Goal: Task Accomplishment & Management: Complete application form

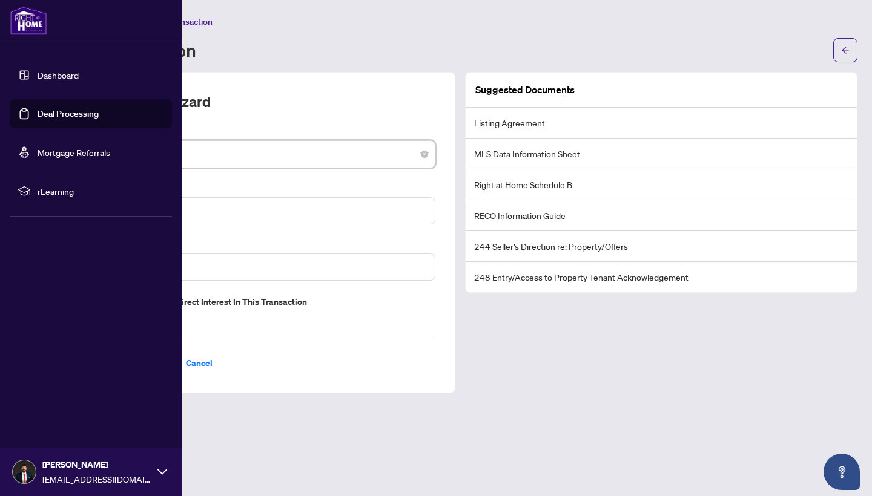
click at [44, 81] on link "Dashboard" at bounding box center [58, 75] width 41 height 11
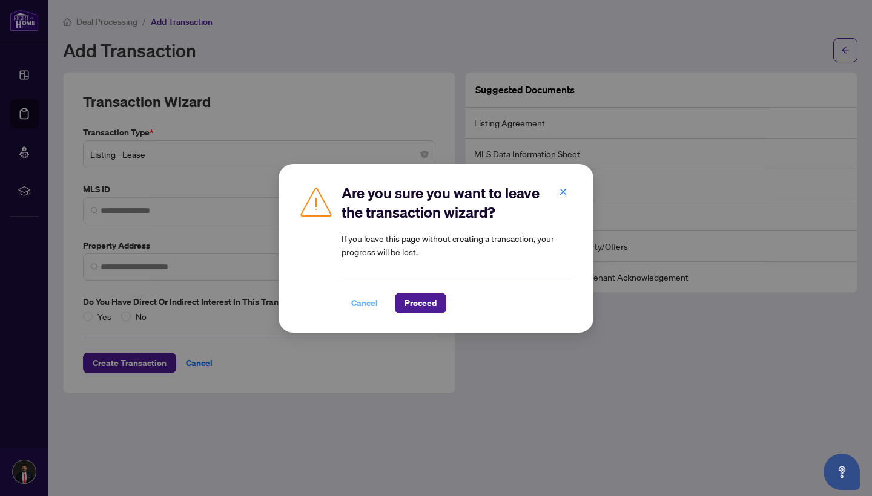
click at [363, 299] on span "Cancel" at bounding box center [364, 303] width 27 height 19
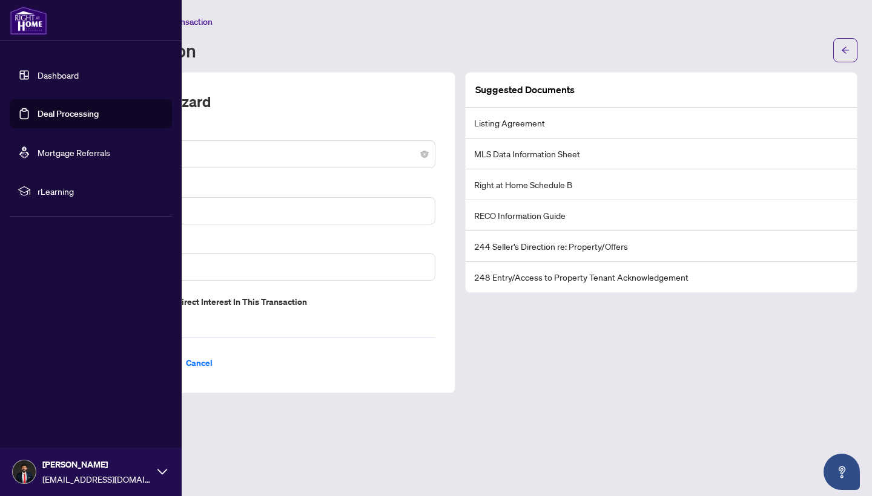
click at [27, 31] on img at bounding box center [29, 20] width 38 height 29
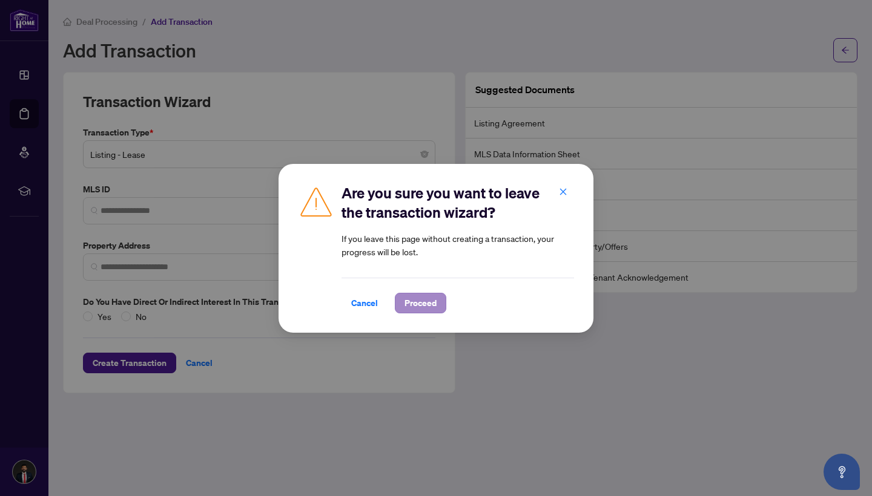
click at [420, 293] on button "Proceed" at bounding box center [420, 303] width 51 height 21
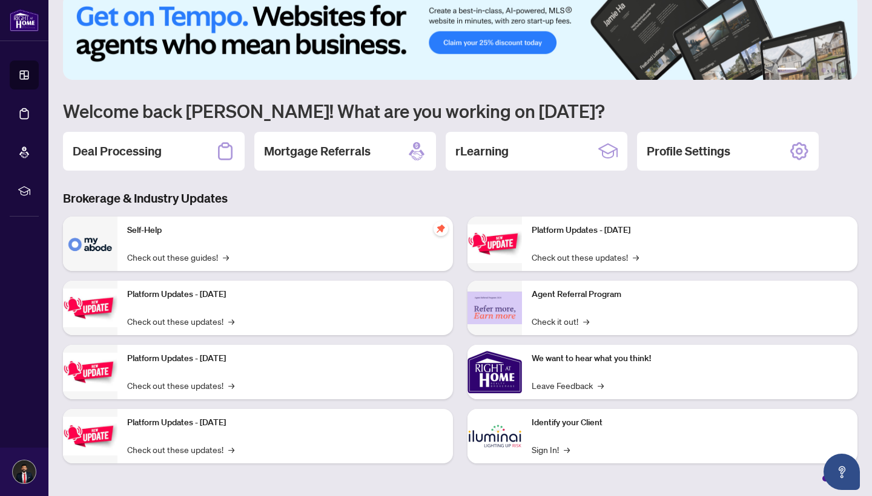
scroll to position [21, 0]
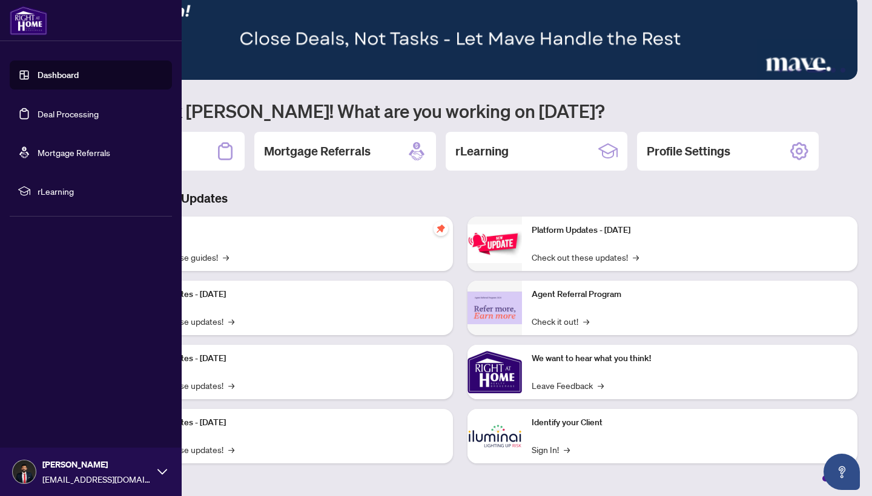
click at [58, 189] on span "rLearning" at bounding box center [101, 191] width 126 height 13
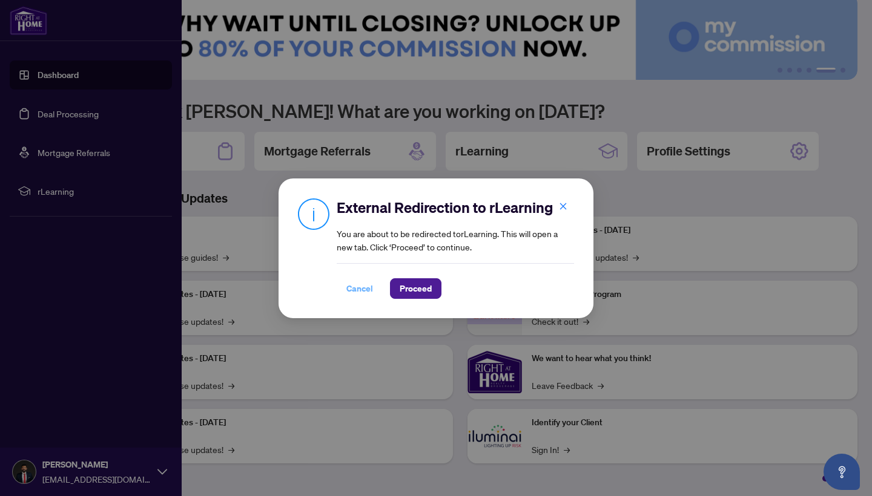
click at [354, 286] on span "Cancel" at bounding box center [359, 288] width 27 height 19
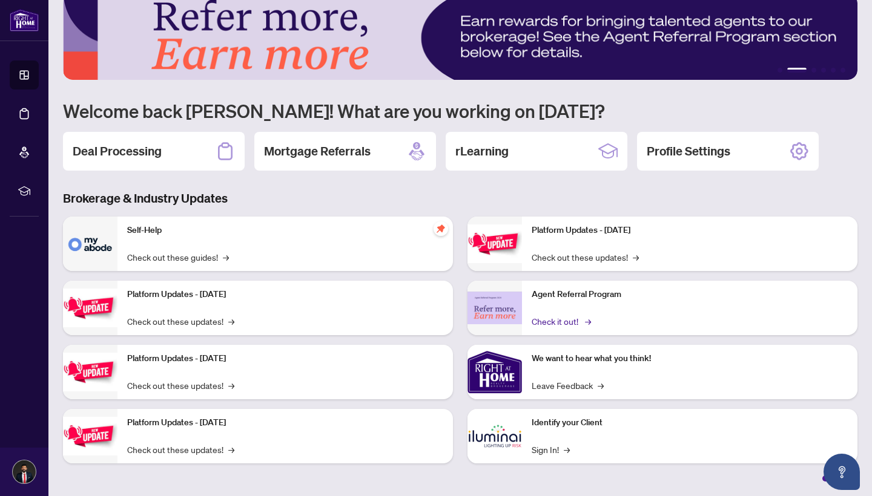
click at [569, 326] on link "Check it out! →" at bounding box center [561, 321] width 58 height 13
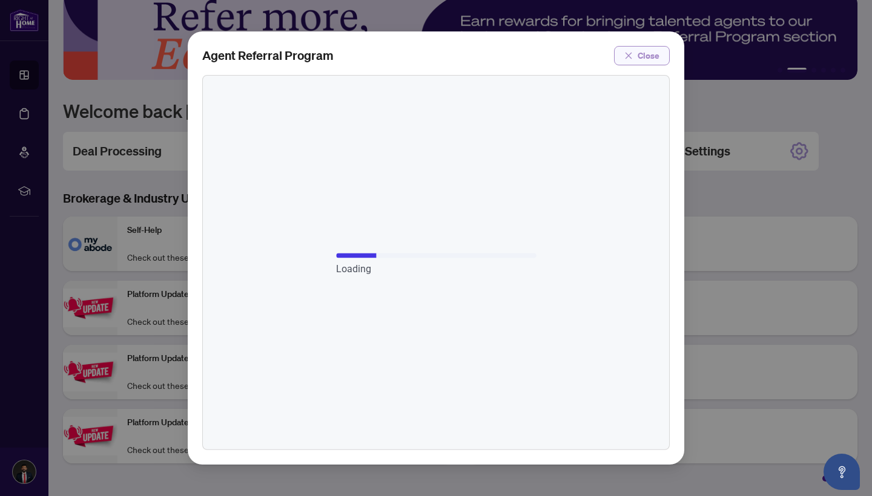
click at [644, 56] on span "Close" at bounding box center [649, 55] width 22 height 19
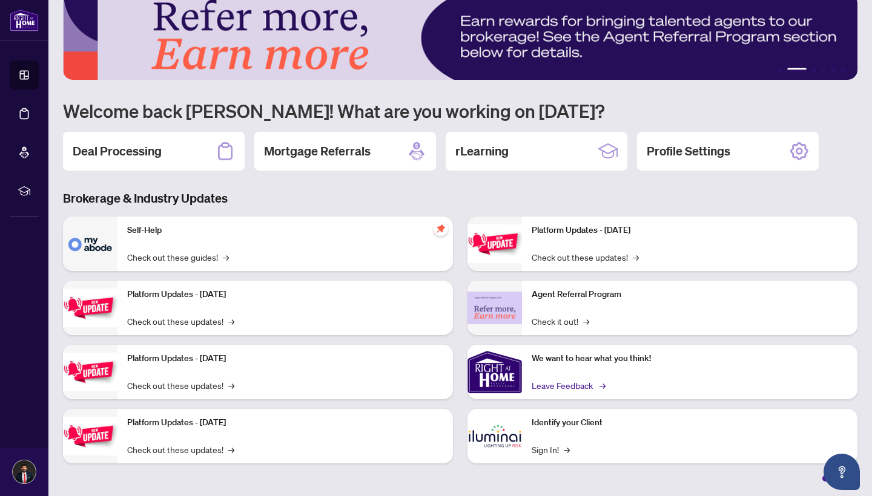
click at [565, 389] on link "Leave Feedback →" at bounding box center [568, 385] width 72 height 13
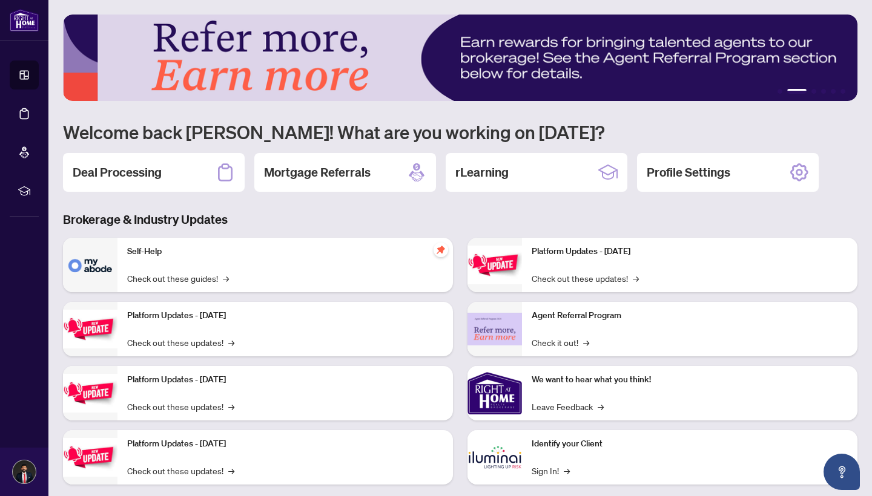
scroll to position [0, 0]
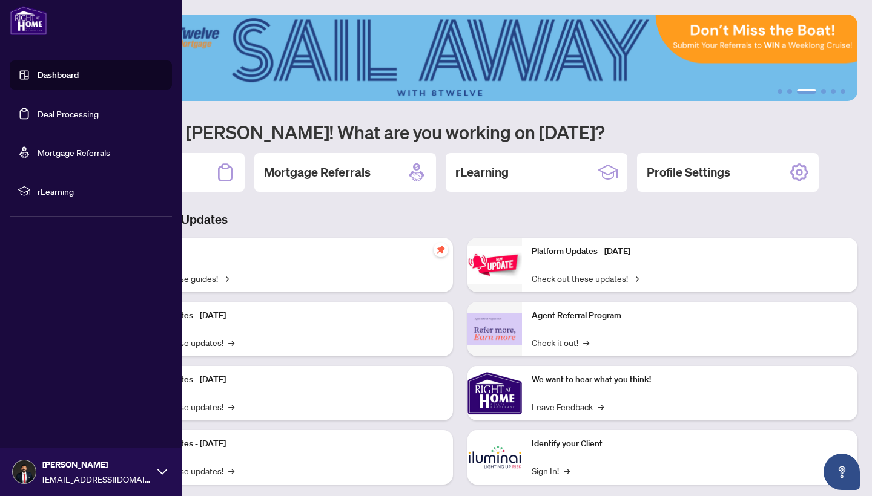
click at [99, 27] on div at bounding box center [91, 20] width 182 height 41
click at [29, 13] on img at bounding box center [29, 20] width 38 height 29
click at [26, 28] on img at bounding box center [29, 20] width 38 height 29
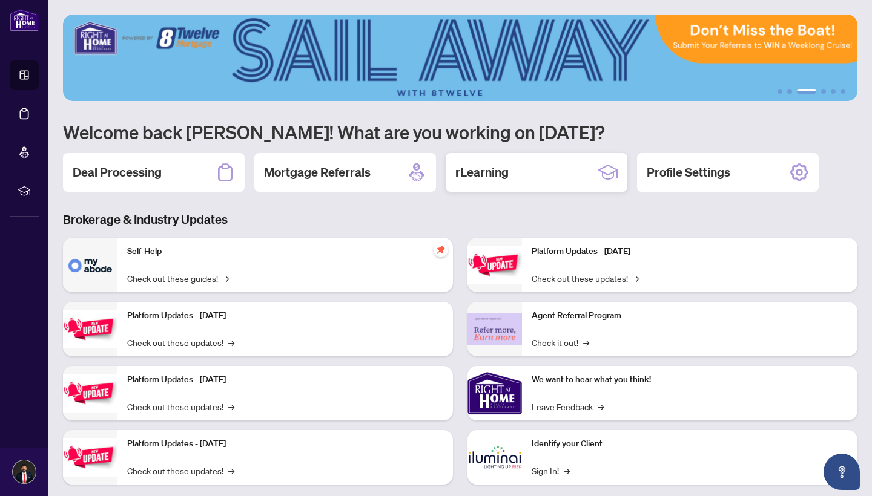
click at [552, 179] on div "rLearning" at bounding box center [537, 172] width 182 height 39
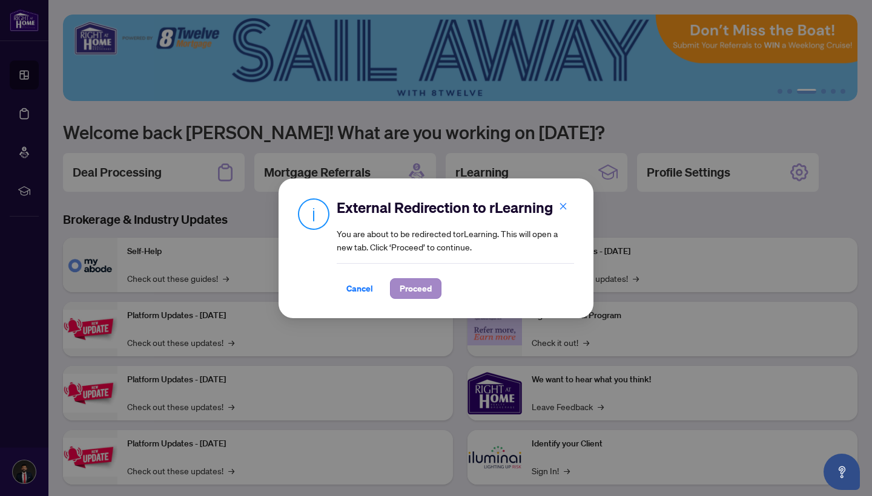
click at [412, 294] on span "Proceed" at bounding box center [416, 288] width 32 height 19
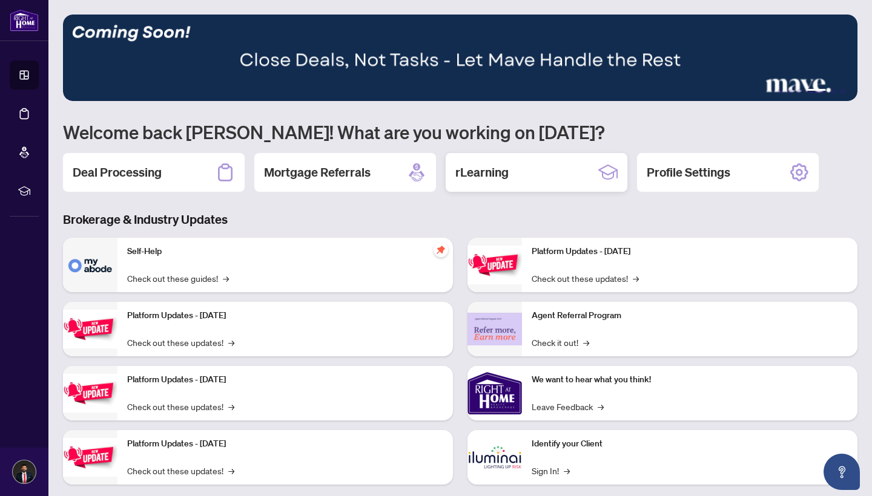
click at [526, 183] on div "rLearning" at bounding box center [537, 172] width 182 height 39
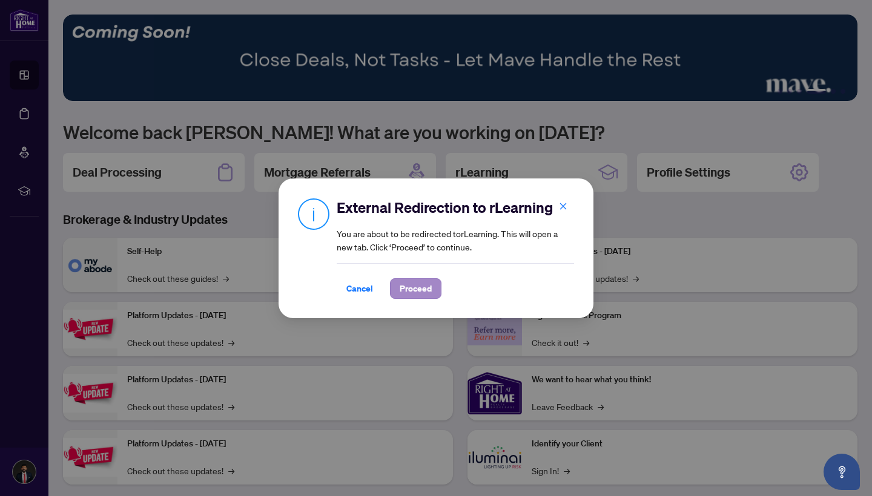
click at [411, 292] on span "Proceed" at bounding box center [416, 288] width 32 height 19
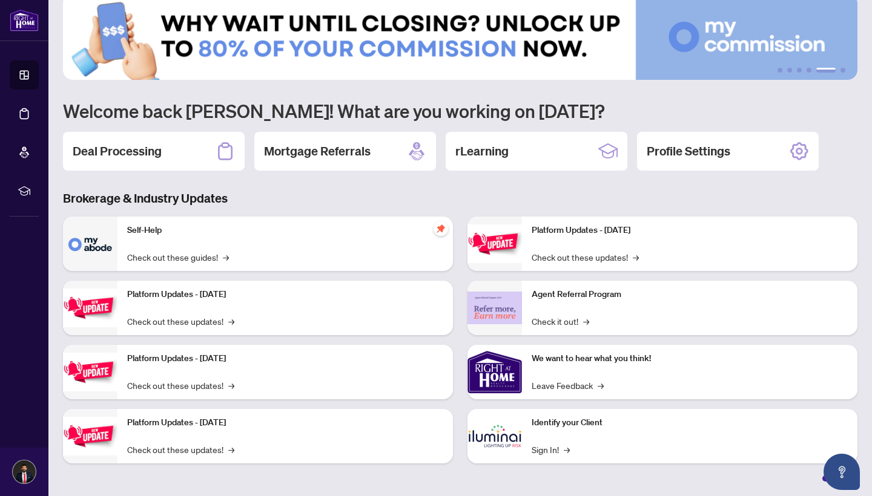
scroll to position [21, 0]
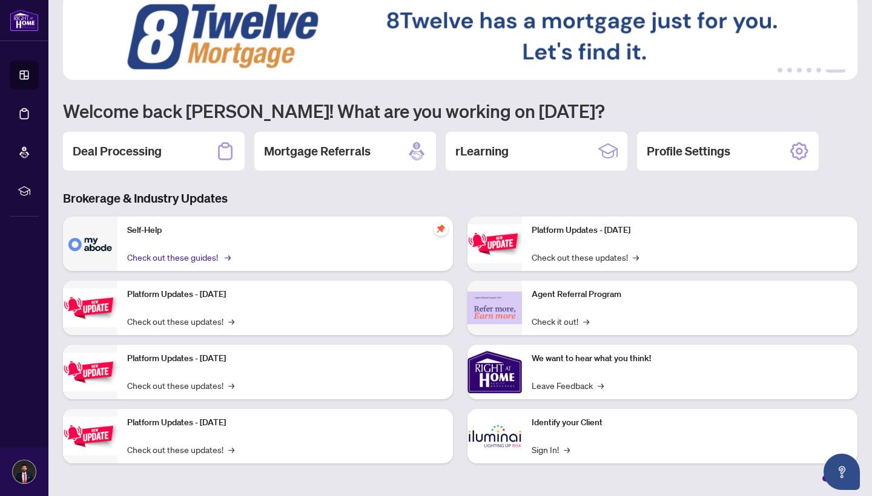
click at [174, 262] on link "Check out these guides! →" at bounding box center [178, 257] width 102 height 13
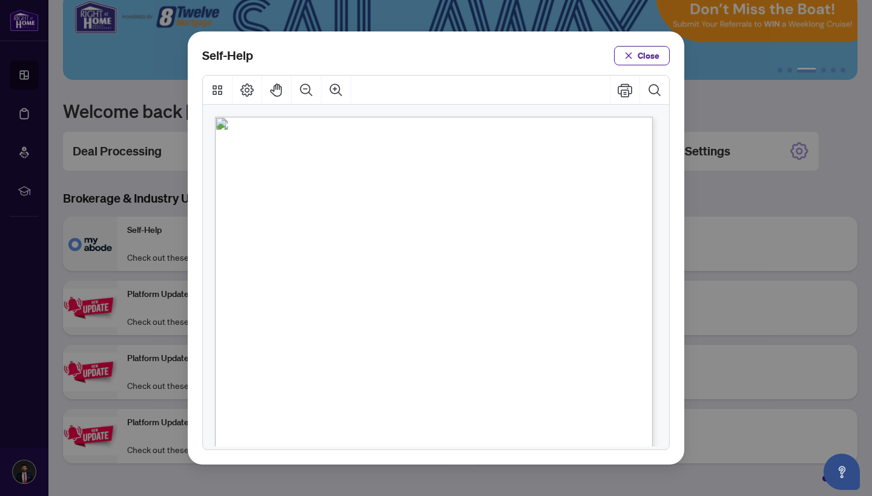
scroll to position [0, 0]
click at [641, 58] on span "Close" at bounding box center [649, 55] width 22 height 19
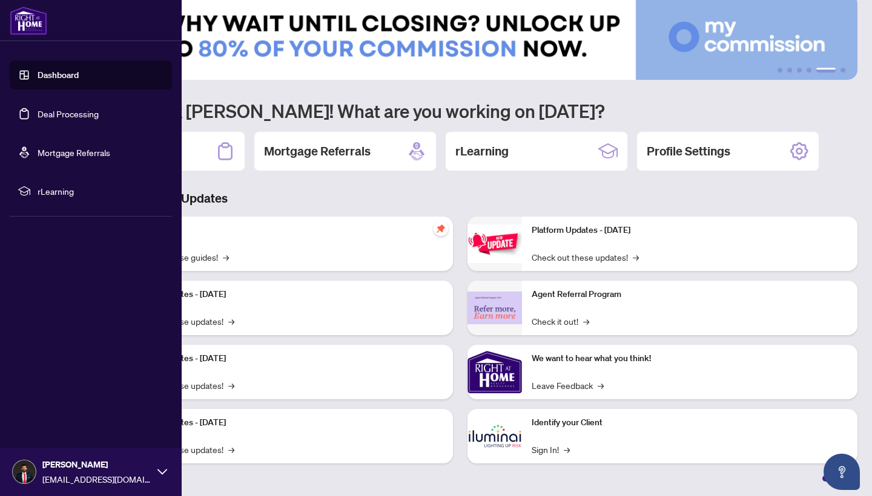
click at [161, 473] on icon at bounding box center [162, 471] width 10 height 5
click at [160, 475] on icon at bounding box center [162, 472] width 10 height 10
click at [27, 22] on img at bounding box center [29, 20] width 38 height 29
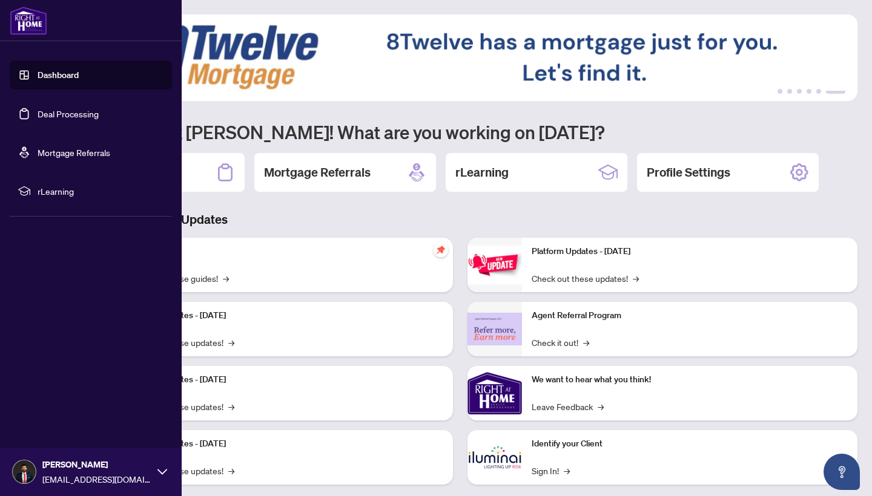
click at [58, 115] on link "Deal Processing" at bounding box center [68, 113] width 61 height 11
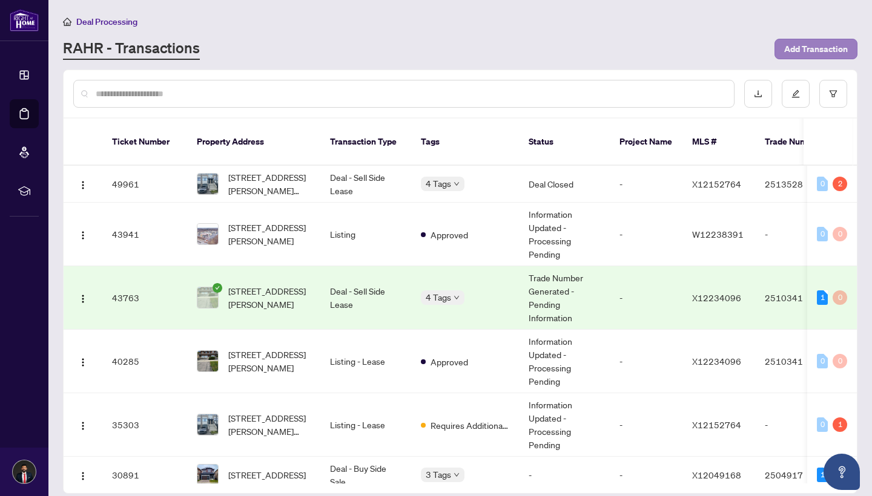
click at [842, 52] on span "Add Transaction" at bounding box center [816, 48] width 64 height 19
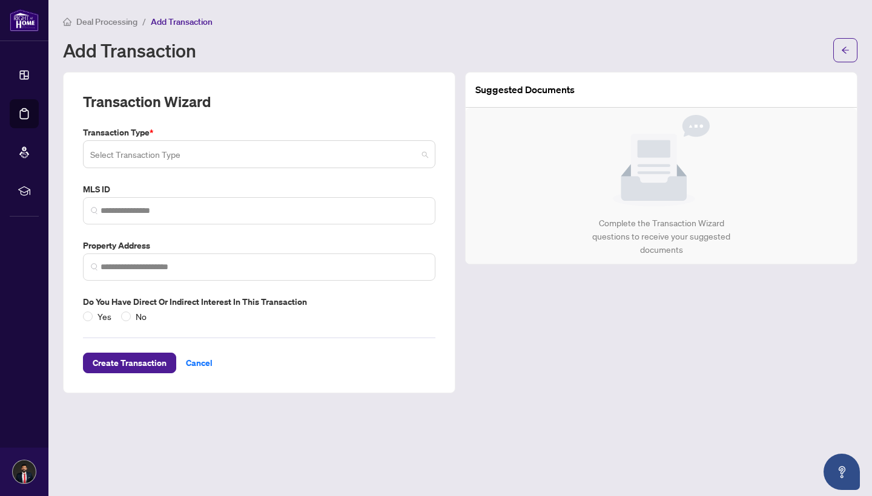
click at [199, 162] on input "search" at bounding box center [253, 156] width 327 height 27
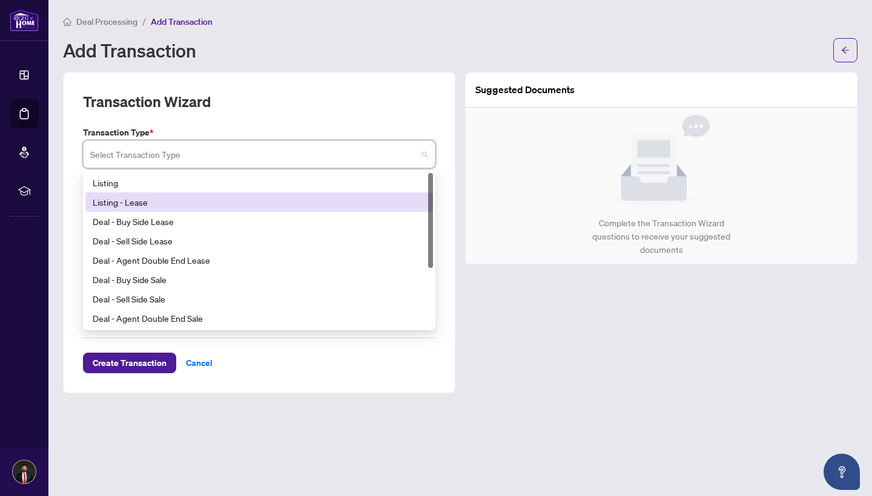
click at [193, 194] on div "Listing - Lease" at bounding box center [259, 202] width 348 height 19
